Goal: Navigation & Orientation: Find specific page/section

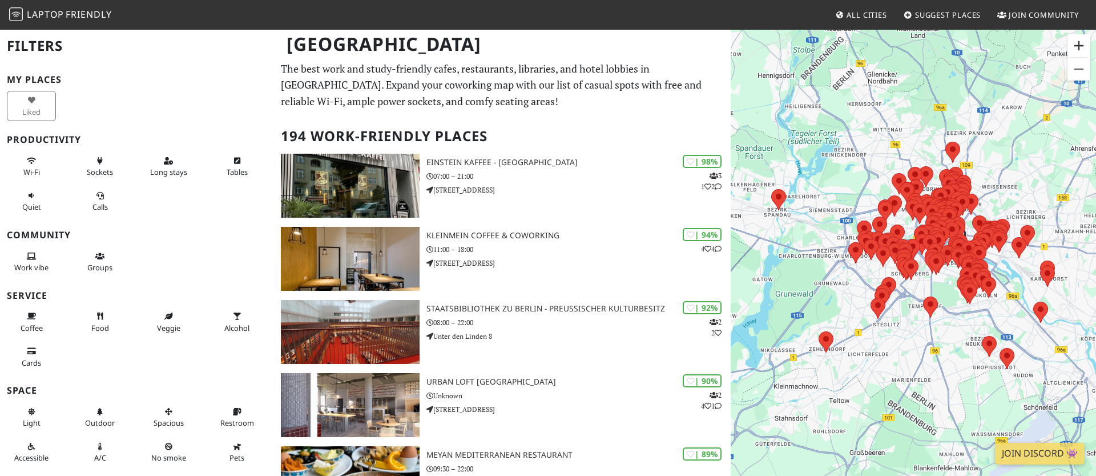
click at [1081, 46] on button "Vergrößern" at bounding box center [1078, 45] width 23 height 23
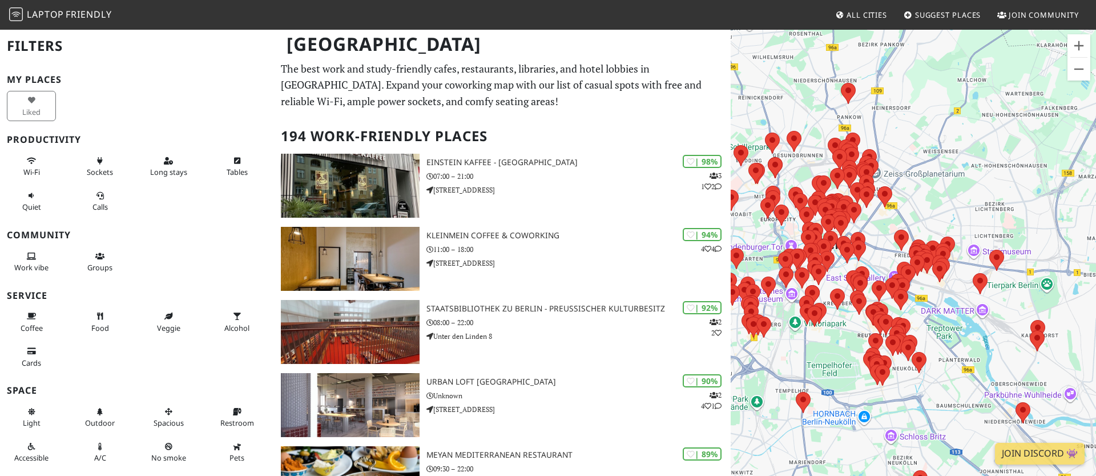
drag, startPoint x: 956, startPoint y: 88, endPoint x: 815, endPoint y: 134, distance: 147.5
click at [814, 134] on div at bounding box center [913, 267] width 365 height 476
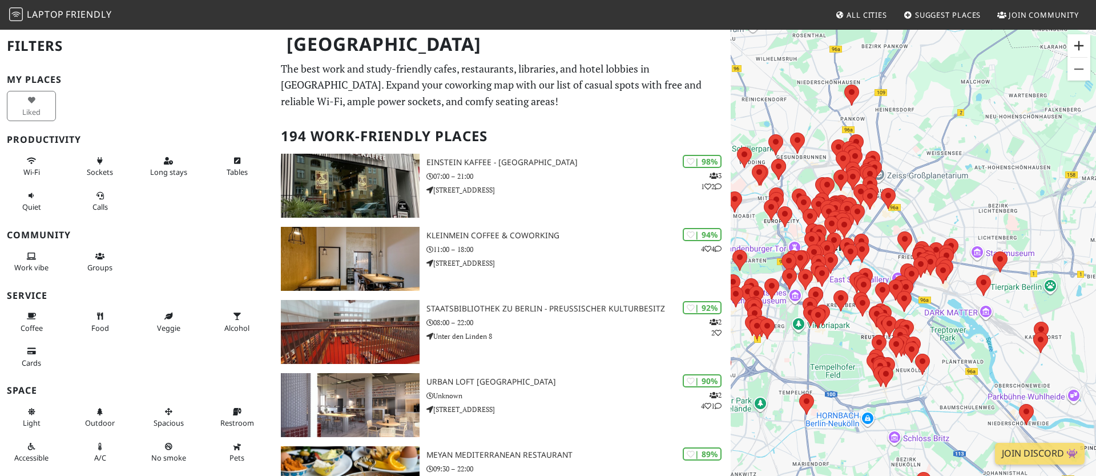
click at [1078, 44] on button "Vergrößern" at bounding box center [1078, 45] width 23 height 23
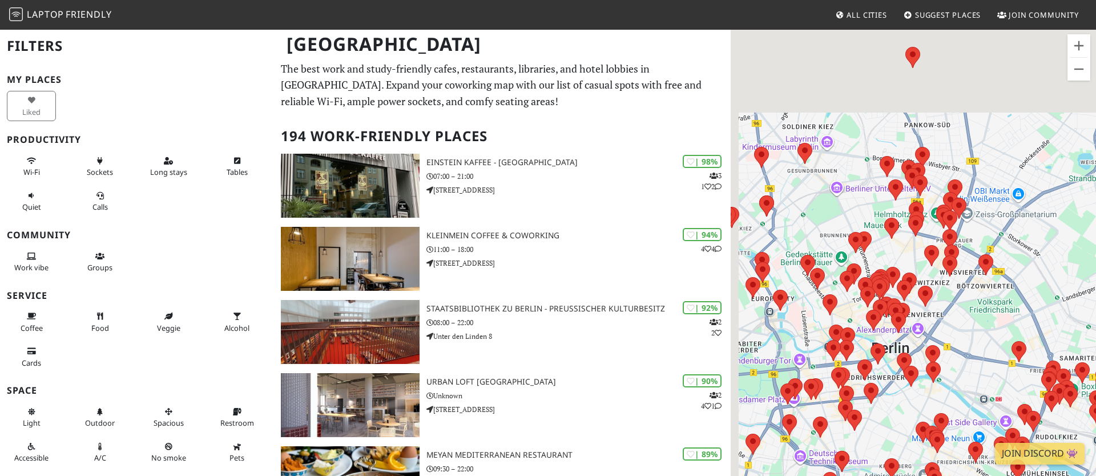
drag, startPoint x: 921, startPoint y: 125, endPoint x: 1036, endPoint y: 256, distance: 173.6
click at [1036, 256] on div at bounding box center [913, 267] width 365 height 476
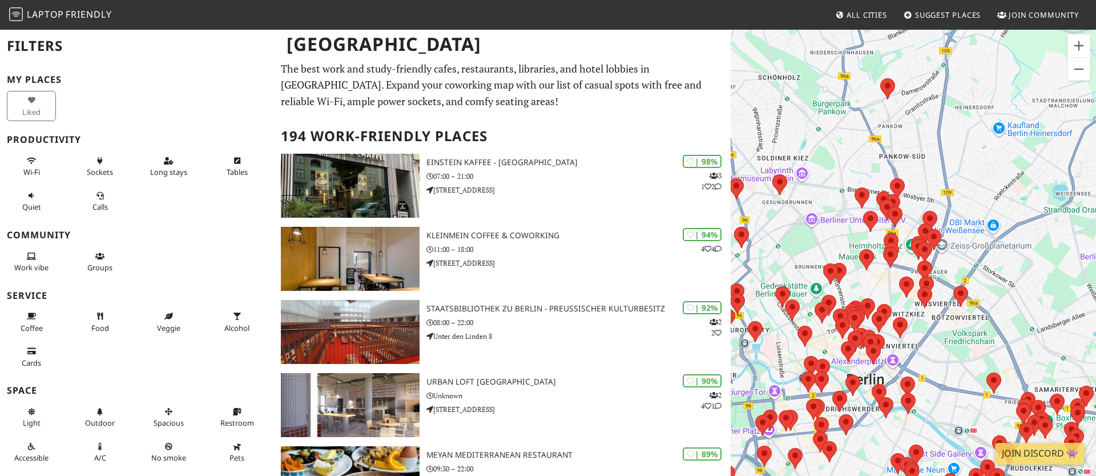
drag, startPoint x: 867, startPoint y: 194, endPoint x: 844, endPoint y: 198, distance: 22.6
click at [835, 202] on div at bounding box center [913, 267] width 365 height 476
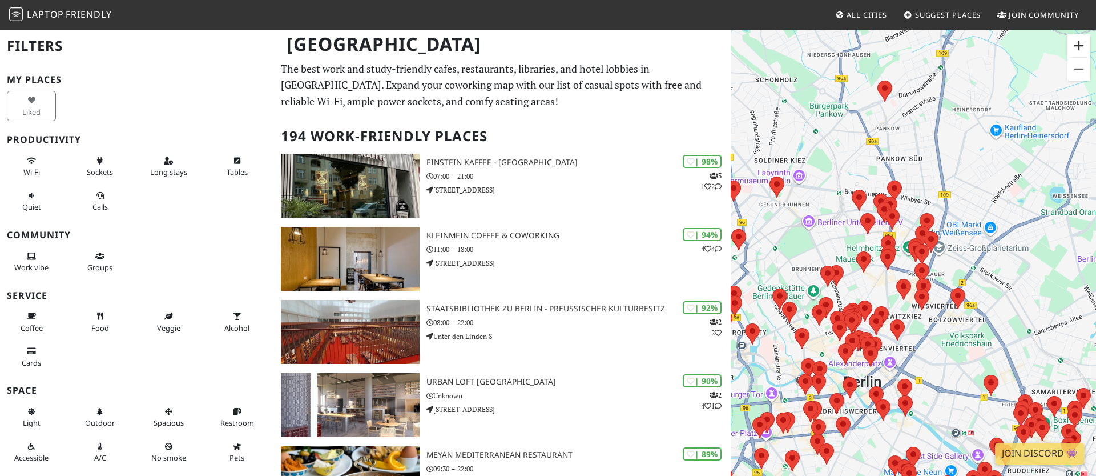
click at [1083, 47] on button "Vergrößern" at bounding box center [1078, 45] width 23 height 23
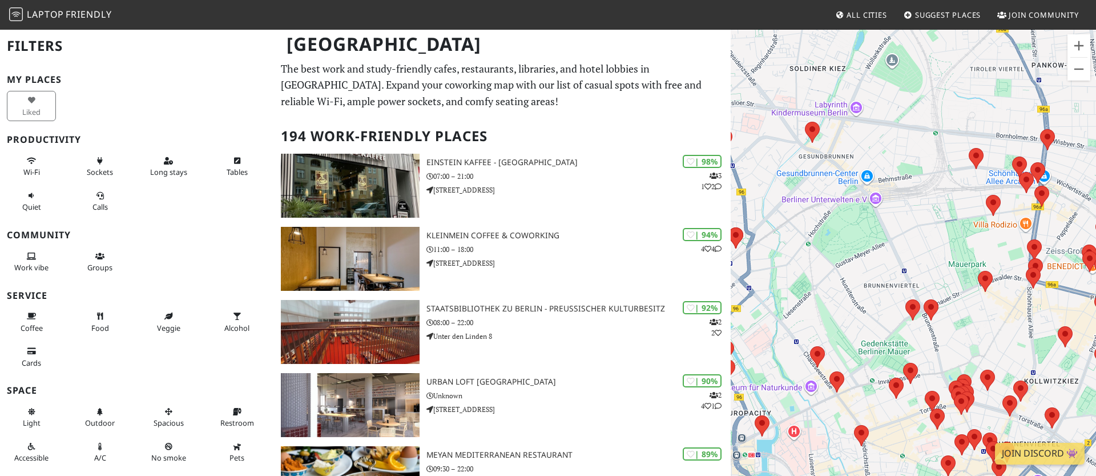
drag, startPoint x: 923, startPoint y: 227, endPoint x: 1093, endPoint y: 241, distance: 170.1
click at [1095, 240] on div at bounding box center [913, 267] width 365 height 476
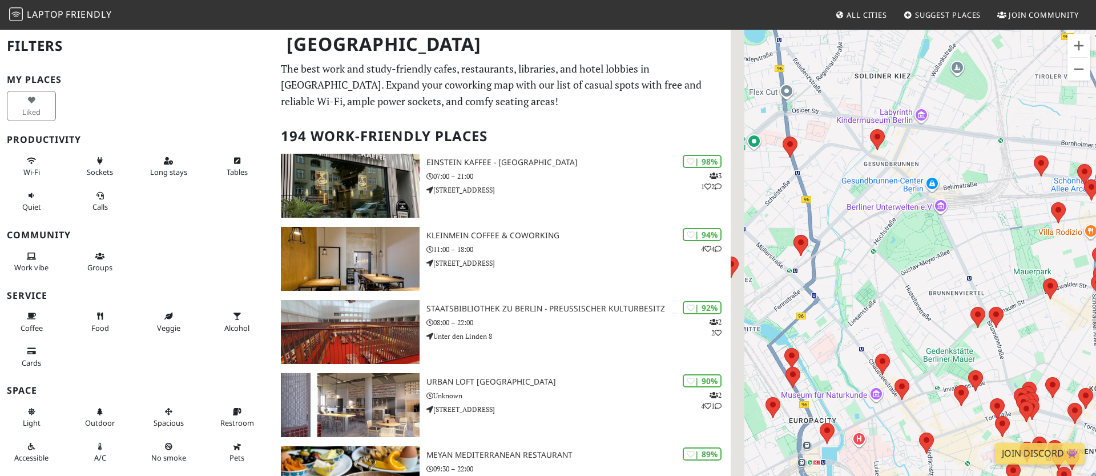
drag, startPoint x: 891, startPoint y: 263, endPoint x: 969, endPoint y: 275, distance: 79.8
click at [969, 275] on div at bounding box center [913, 267] width 365 height 476
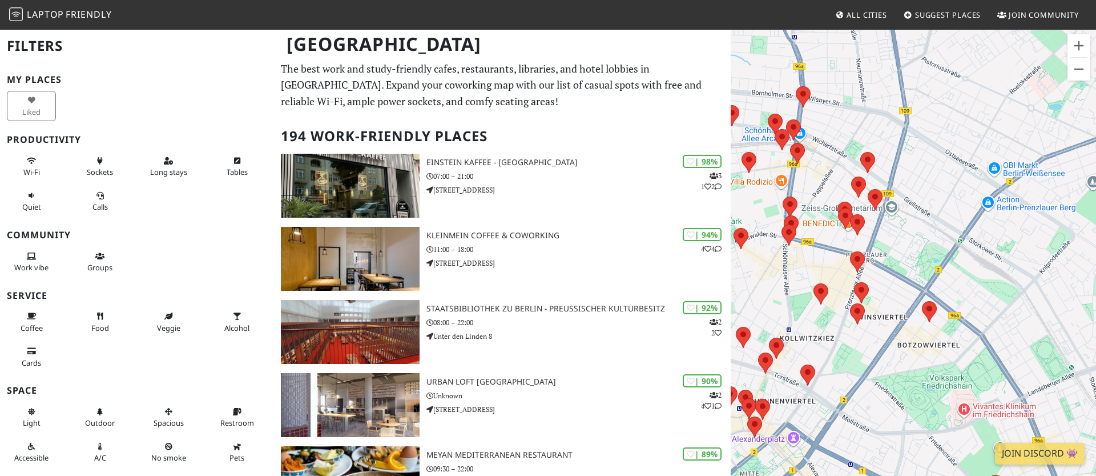
drag, startPoint x: 867, startPoint y: 276, endPoint x: 764, endPoint y: 288, distance: 103.4
click at [764, 288] on div at bounding box center [913, 267] width 365 height 476
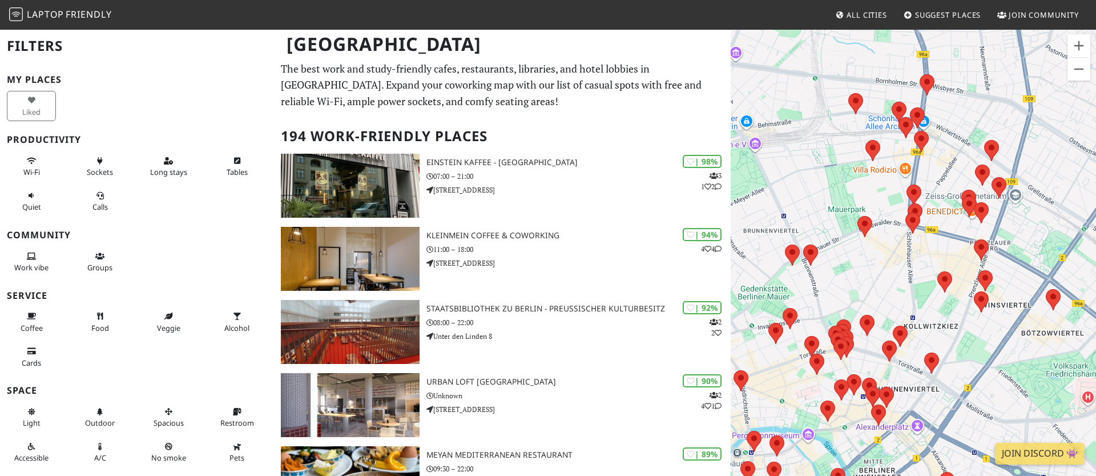
drag, startPoint x: 965, startPoint y: 275, endPoint x: 1072, endPoint y: 325, distance: 118.0
click at [1094, 325] on div at bounding box center [913, 267] width 365 height 476
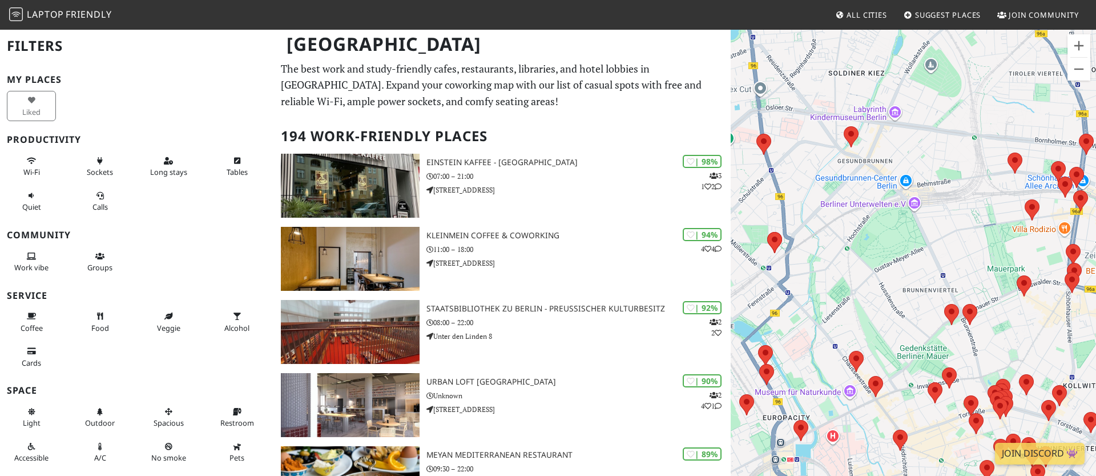
drag, startPoint x: 916, startPoint y: 252, endPoint x: 883, endPoint y: 211, distance: 53.1
click at [940, 279] on div at bounding box center [913, 267] width 365 height 476
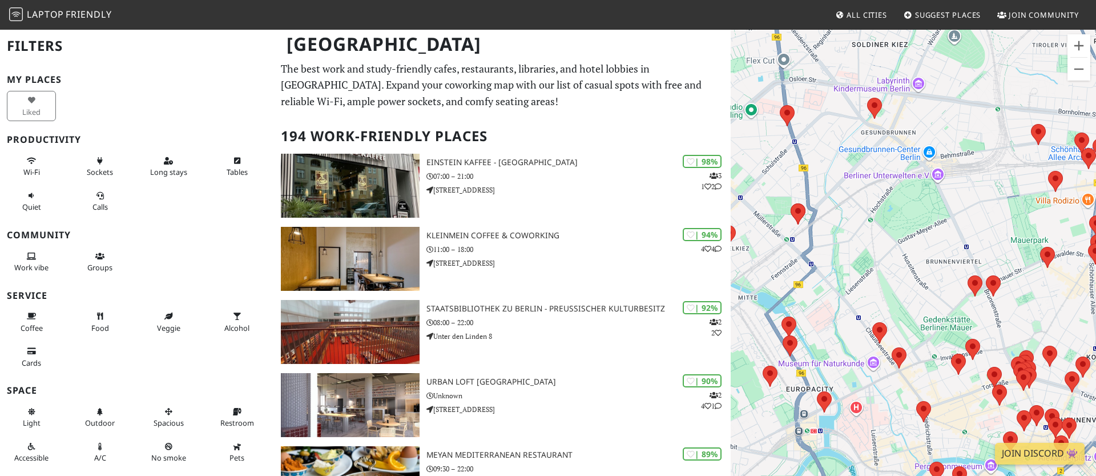
drag, startPoint x: 856, startPoint y: 245, endPoint x: 910, endPoint y: 248, distance: 54.9
click at [863, 239] on div at bounding box center [913, 267] width 365 height 476
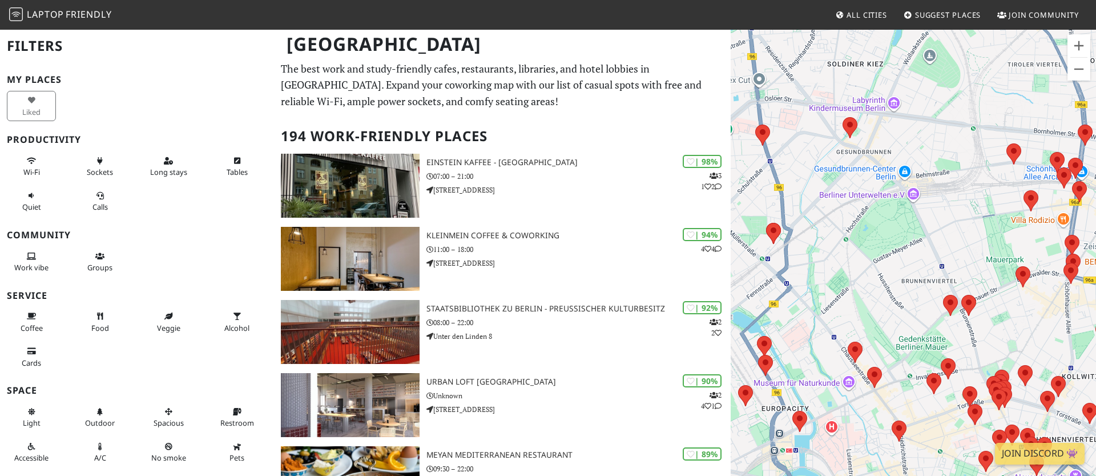
drag, startPoint x: 969, startPoint y: 247, endPoint x: 883, endPoint y: 242, distance: 85.7
click at [860, 231] on div at bounding box center [913, 267] width 365 height 476
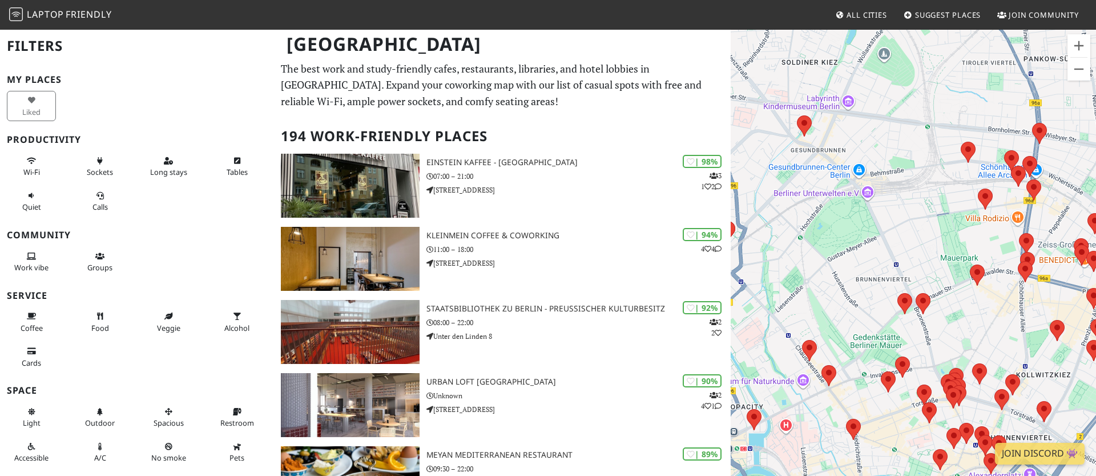
drag, startPoint x: 990, startPoint y: 180, endPoint x: 964, endPoint y: 181, distance: 25.7
click at [964, 181] on div at bounding box center [913, 267] width 365 height 476
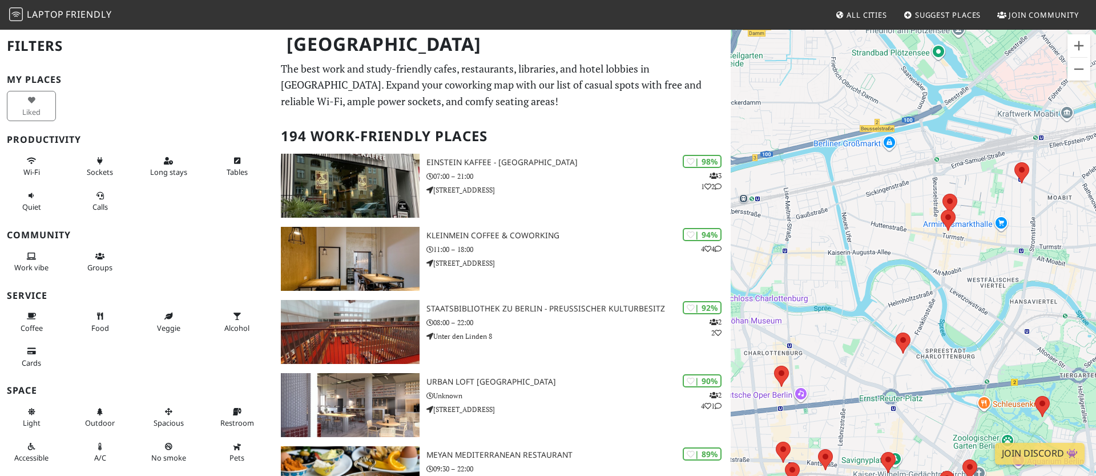
drag, startPoint x: 968, startPoint y: 188, endPoint x: 809, endPoint y: 262, distance: 174.7
click at [807, 260] on div at bounding box center [913, 267] width 365 height 476
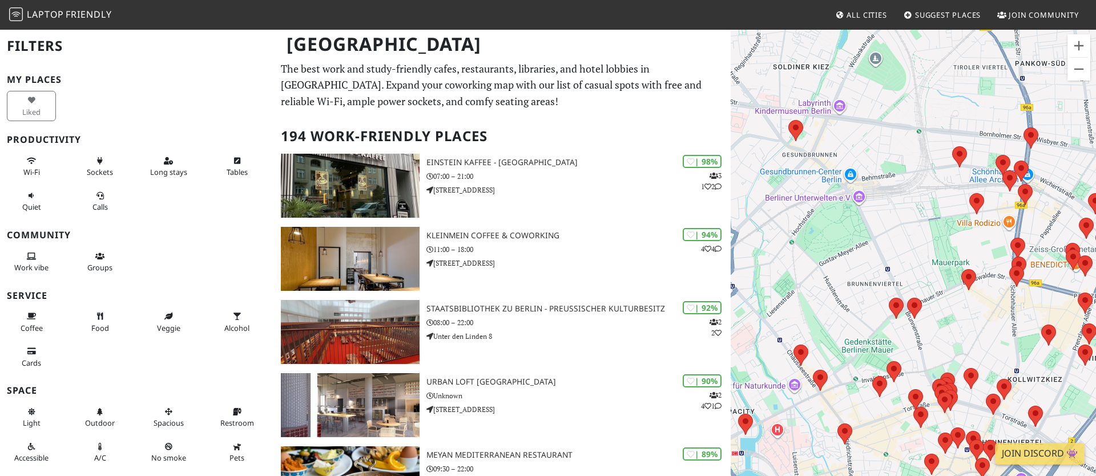
drag, startPoint x: 1015, startPoint y: 221, endPoint x: 926, endPoint y: 261, distance: 97.1
click at [819, 275] on div at bounding box center [913, 267] width 365 height 476
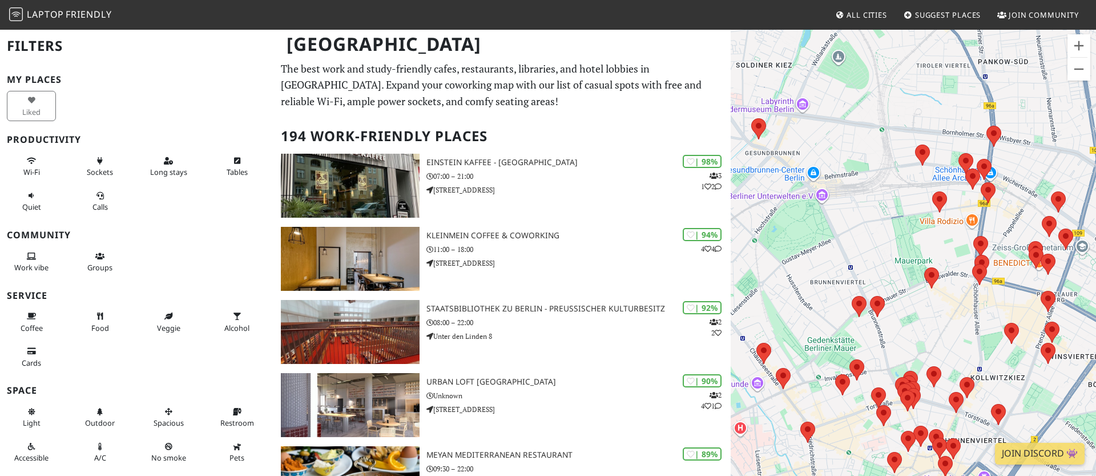
drag, startPoint x: 917, startPoint y: 255, endPoint x: 837, endPoint y: 305, distance: 94.4
click at [926, 243] on div at bounding box center [913, 267] width 365 height 476
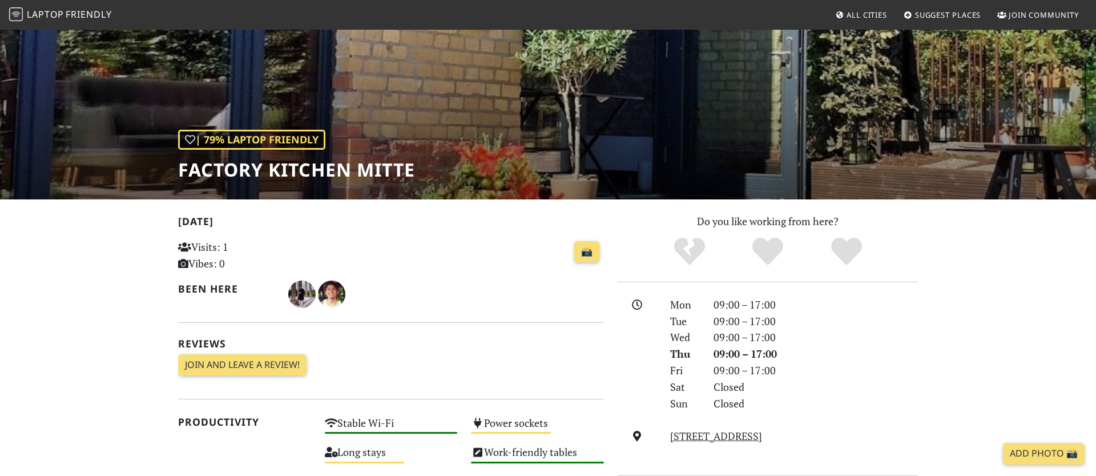
scroll to position [87, 0]
